Goal: Find specific page/section: Find specific page/section

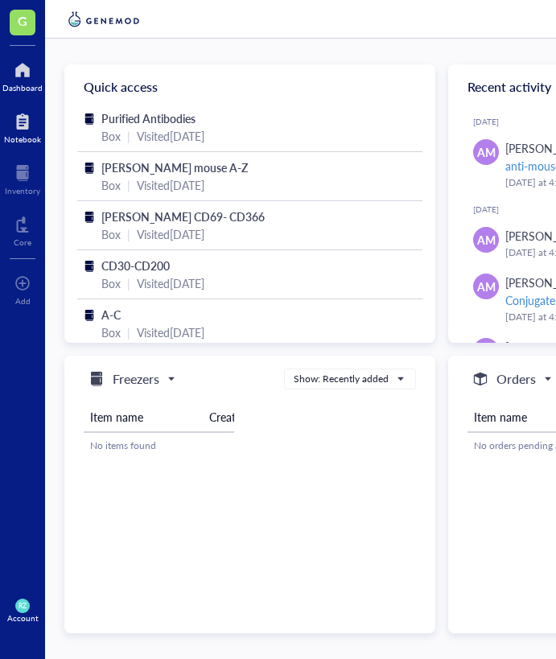
click at [17, 137] on div "Notebook" at bounding box center [22, 139] width 37 height 10
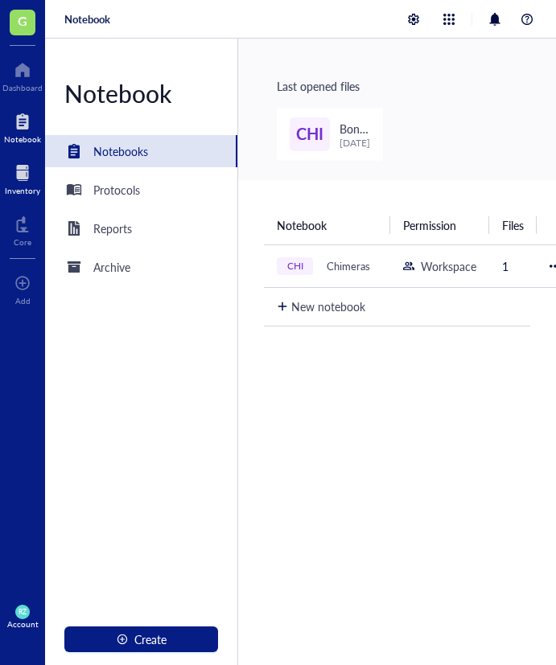
click at [25, 196] on div "Inventory" at bounding box center [22, 177] width 45 height 45
click at [14, 172] on div at bounding box center [22, 173] width 35 height 26
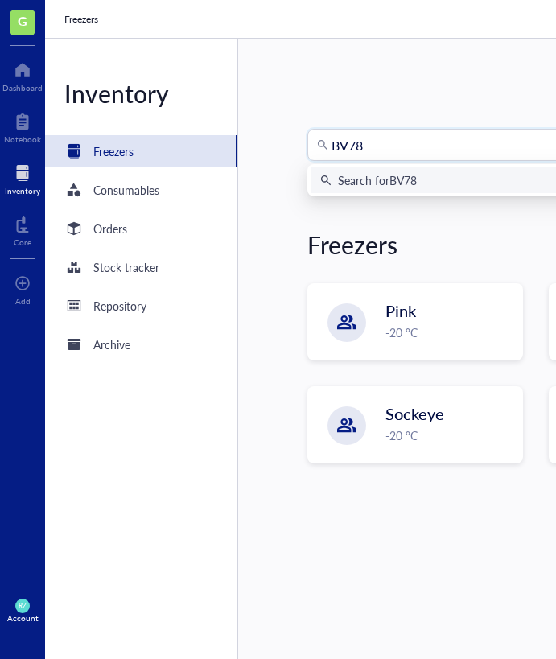
type input "BV786"
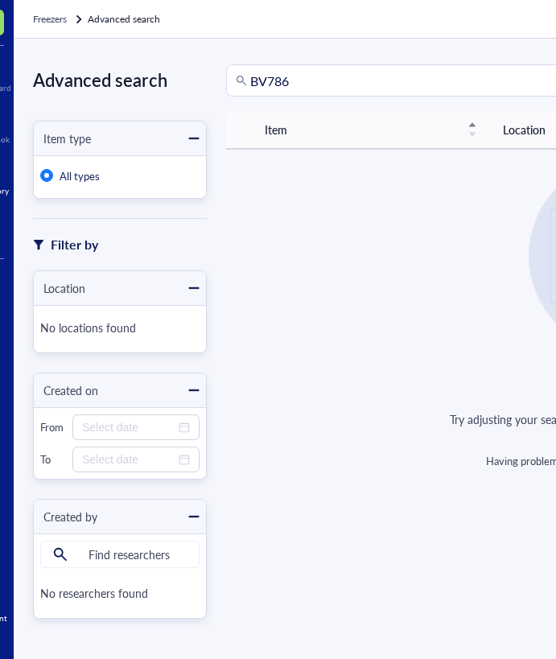
scroll to position [0, 28]
